Goal: Task Accomplishment & Management: Manage account settings

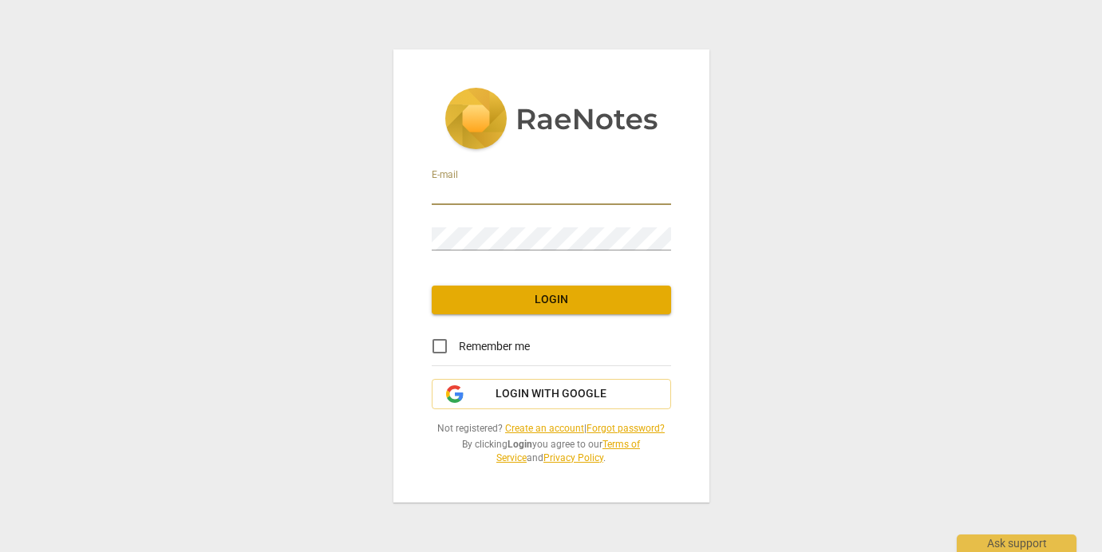
type input "elianefierro@me.com"
click at [440, 347] on input "Remember me" at bounding box center [439, 346] width 38 height 38
checkbox input "false"
click at [556, 299] on span "Login" at bounding box center [551, 300] width 214 height 16
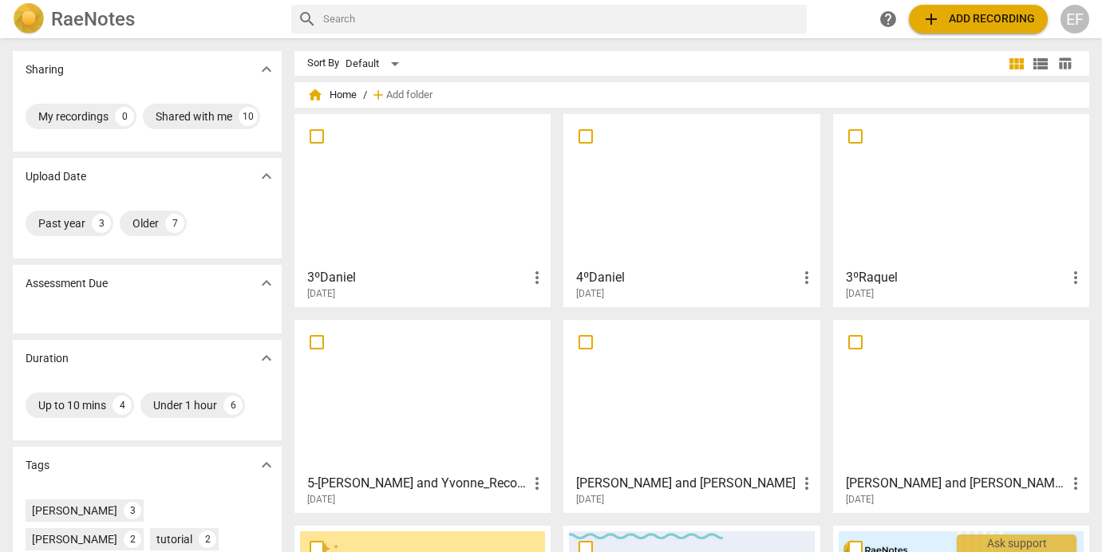
click at [1078, 22] on div "EF" at bounding box center [1074, 19] width 29 height 29
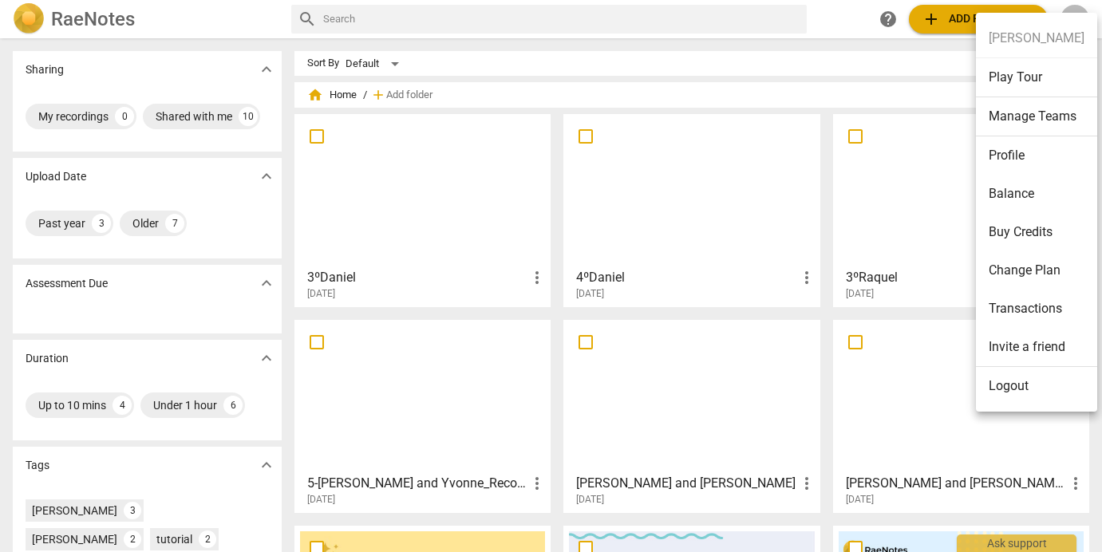
click at [1012, 269] on li "Change Plan" at bounding box center [1036, 270] width 121 height 38
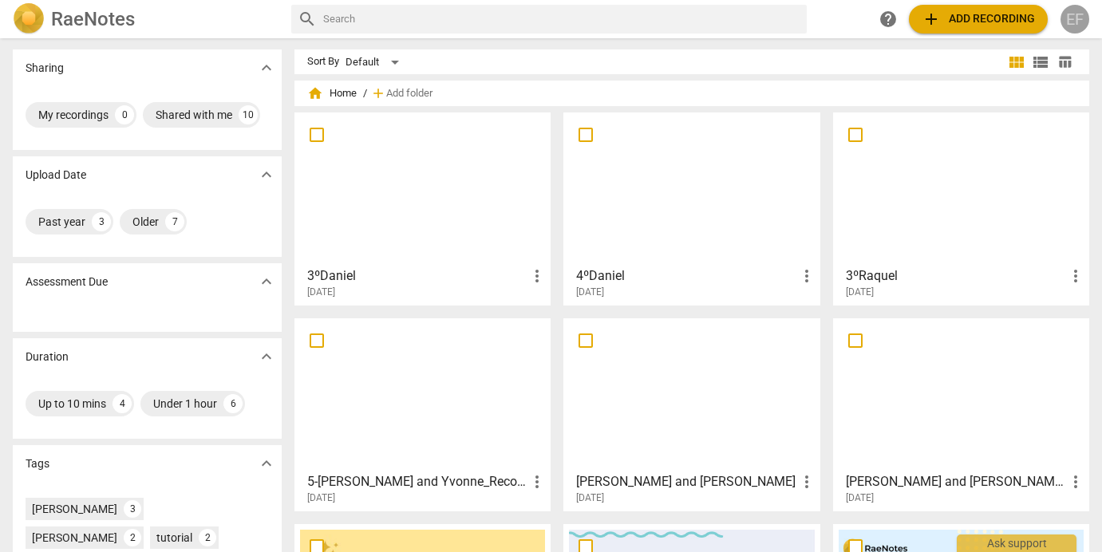
click at [1082, 18] on div "EF" at bounding box center [1074, 19] width 29 height 29
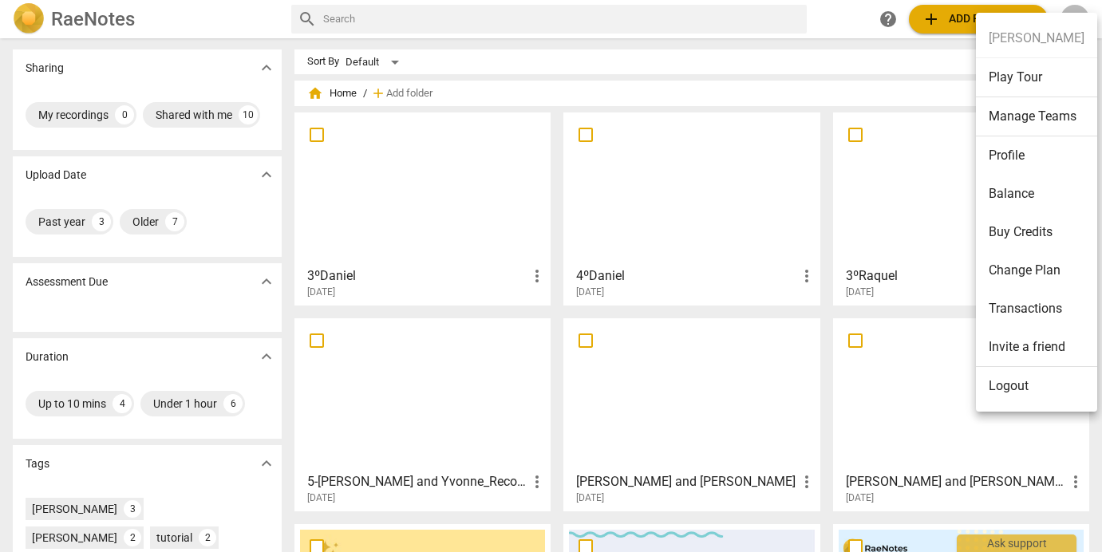
click at [1012, 389] on li "Logout" at bounding box center [1036, 386] width 121 height 38
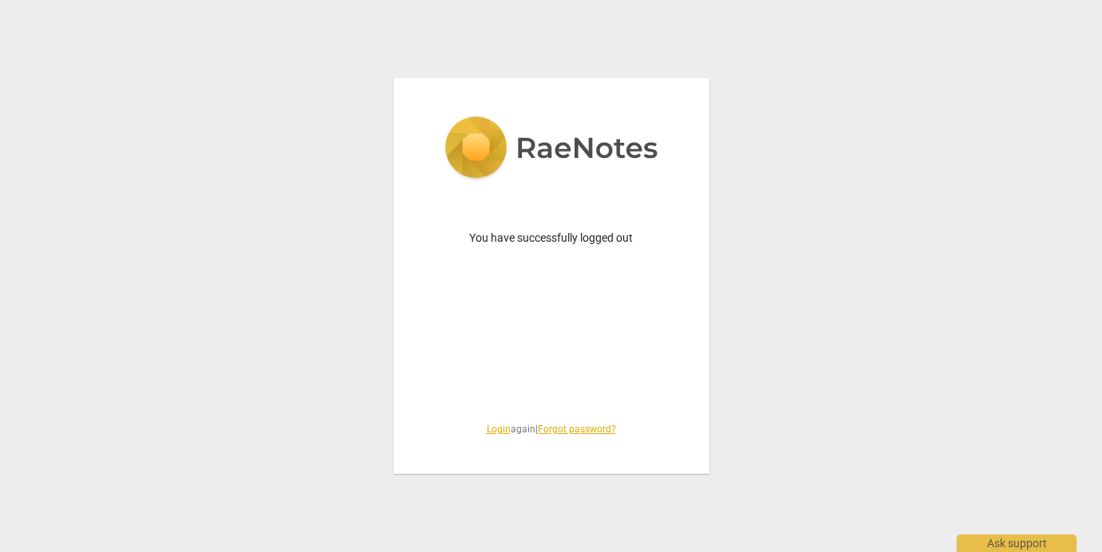
click at [492, 431] on link "Login" at bounding box center [499, 429] width 24 height 11
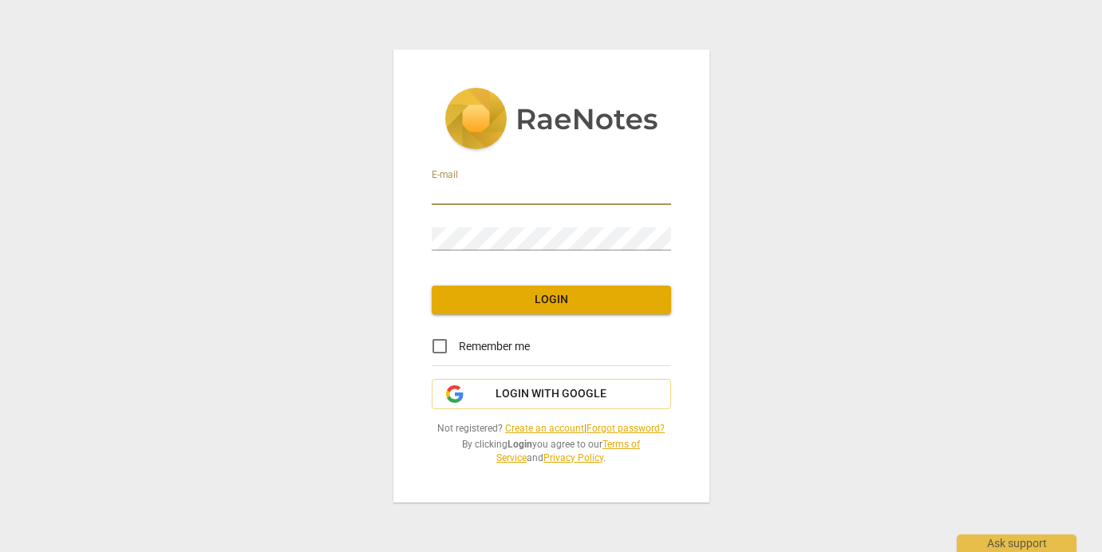
type input "[PERSON_NAME][EMAIL_ADDRESS][DOMAIN_NAME]"
click at [549, 304] on span "Login" at bounding box center [551, 300] width 214 height 16
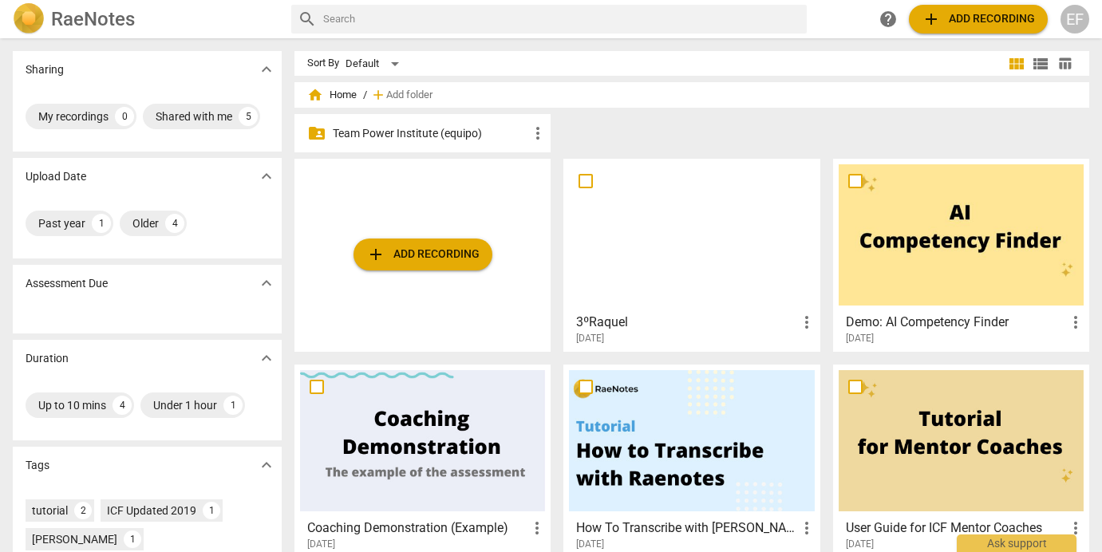
click at [1079, 22] on div "EF" at bounding box center [1074, 19] width 29 height 29
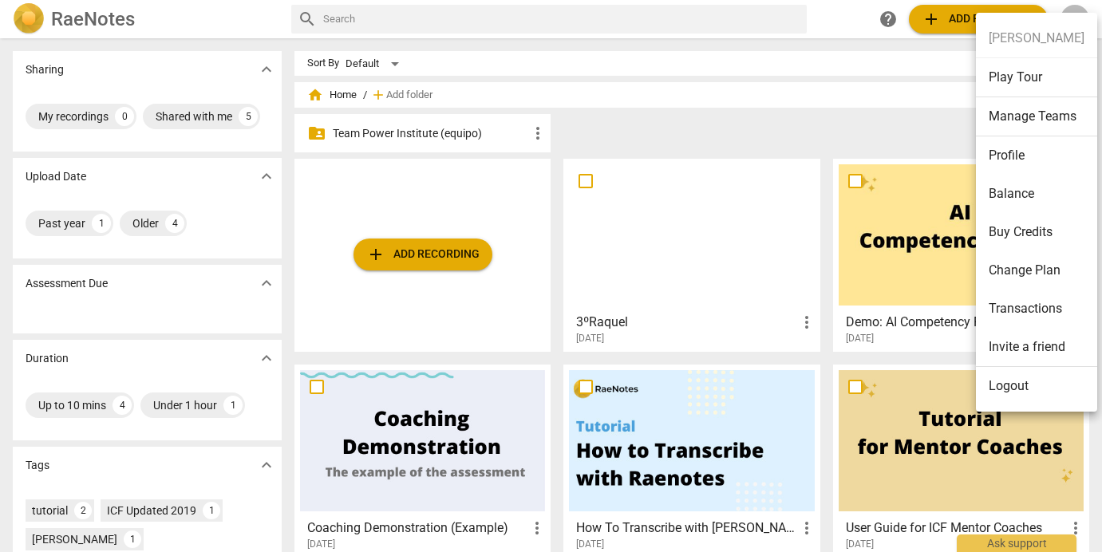
click at [1003, 158] on li "Profile" at bounding box center [1036, 155] width 121 height 38
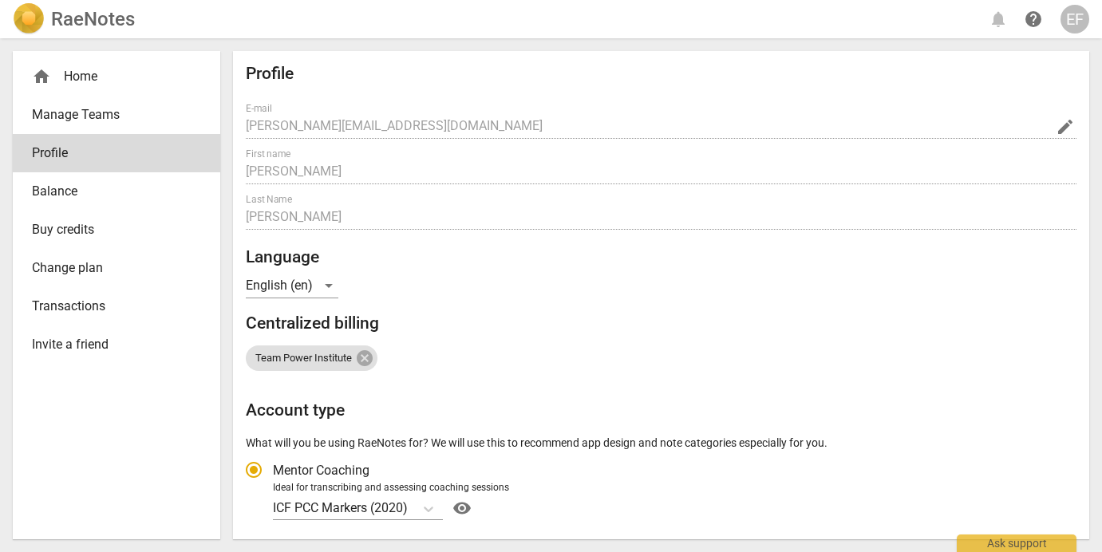
radio input "false"
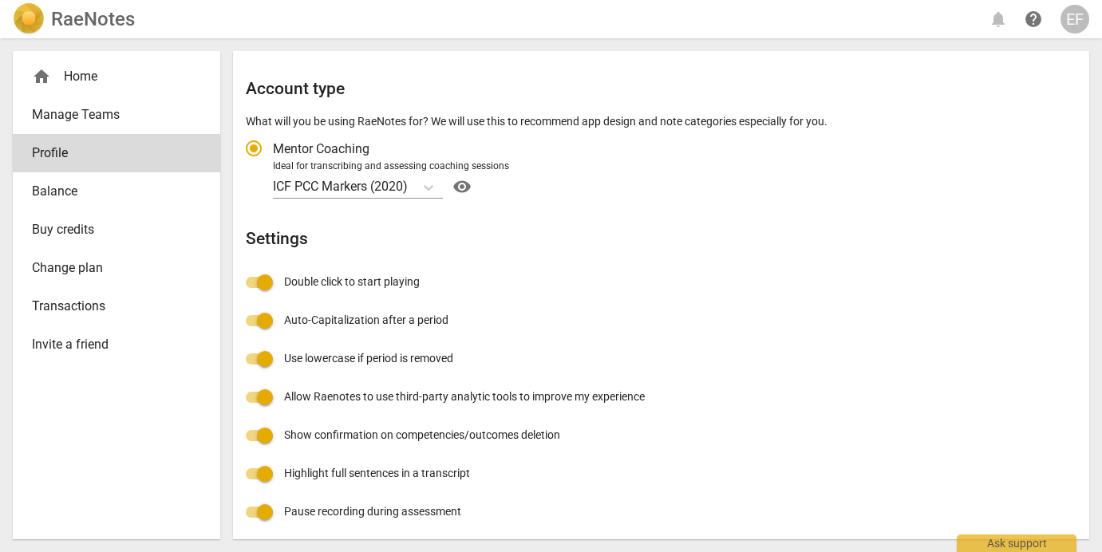
scroll to position [321, 0]
click at [66, 191] on span "Balance" at bounding box center [110, 191] width 156 height 19
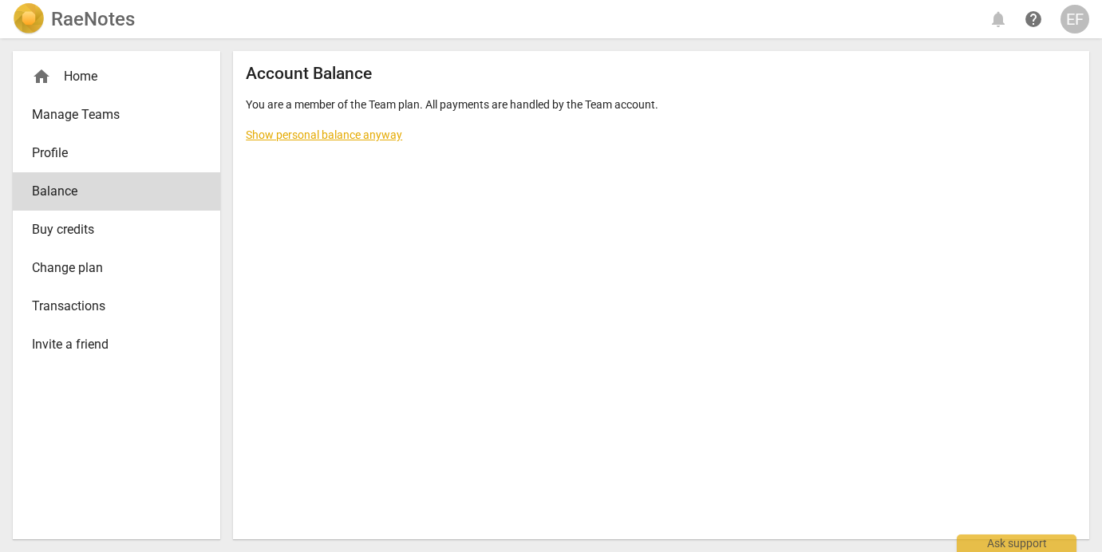
click at [349, 136] on link "Show personal balance anyway" at bounding box center [324, 134] width 156 height 13
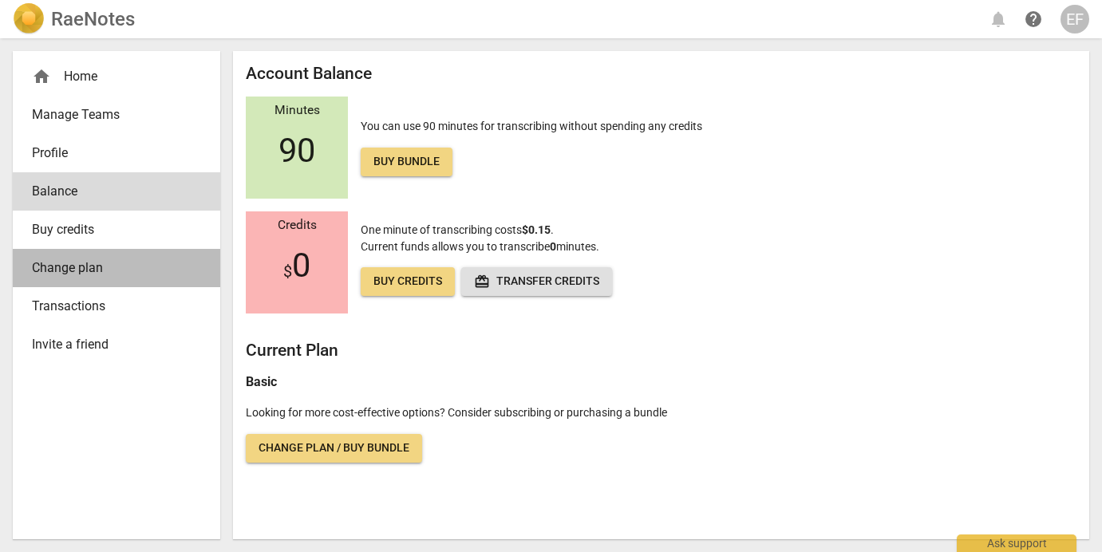
click at [71, 268] on span "Change plan" at bounding box center [110, 267] width 156 height 19
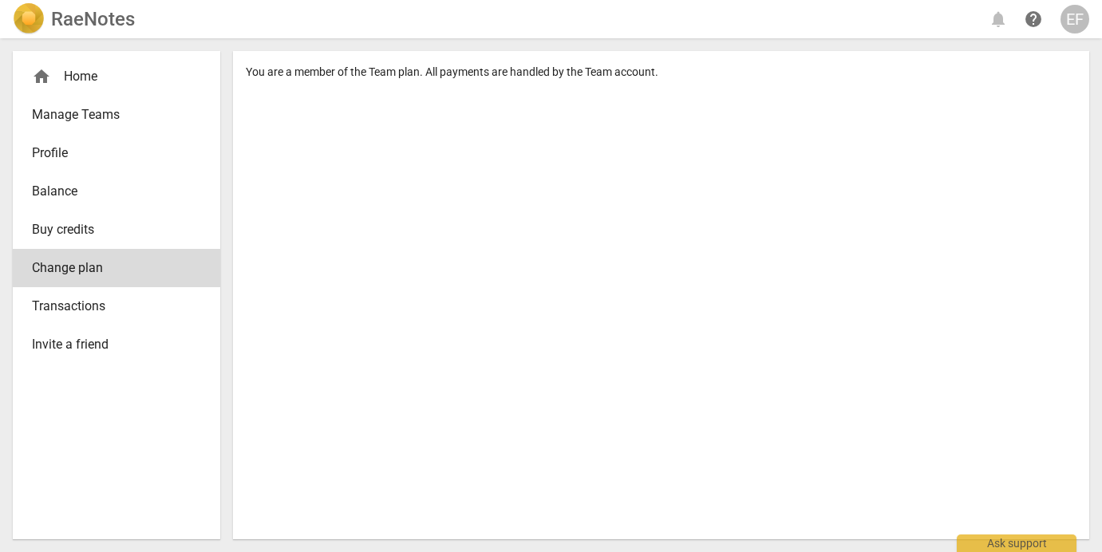
click at [75, 151] on span "Profile" at bounding box center [110, 153] width 156 height 19
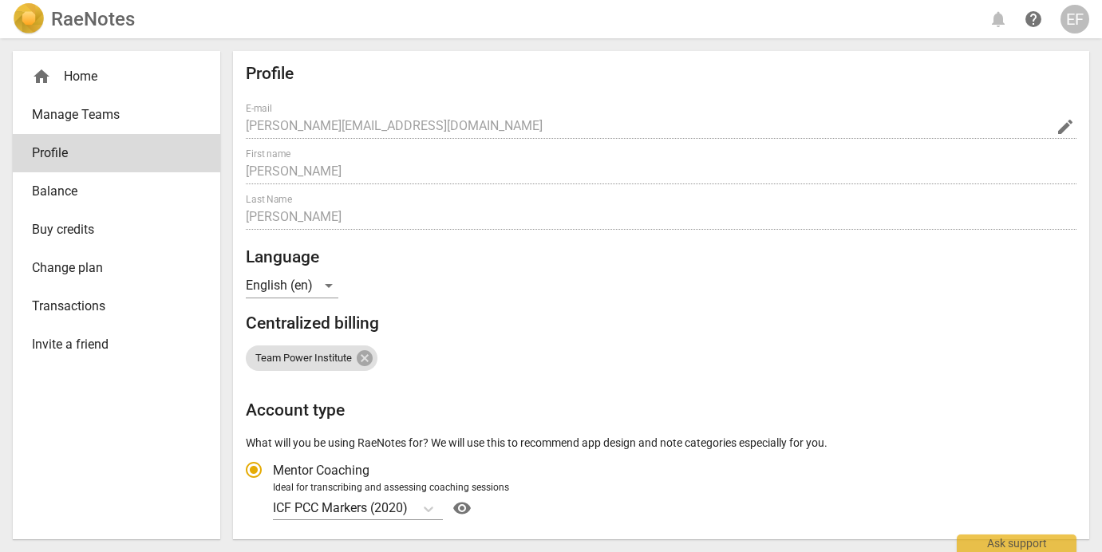
radio input "false"
